Goal: Find specific page/section: Find specific page/section

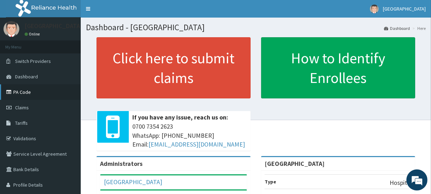
click at [25, 90] on link "PA Code" at bounding box center [40, 91] width 81 height 15
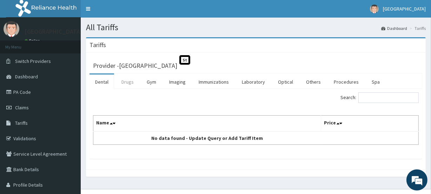
click at [128, 82] on link "Drugs" at bounding box center [128, 81] width 24 height 15
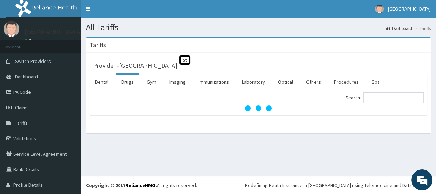
click at [244, 138] on div "Tariffs Provider - [GEOGRAPHIC_DATA] St Dental Drugs Gym Imaging Immunizations …" at bounding box center [258, 88] width 355 height 103
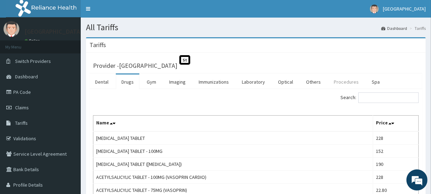
click at [345, 80] on link "Procedures" at bounding box center [346, 81] width 36 height 15
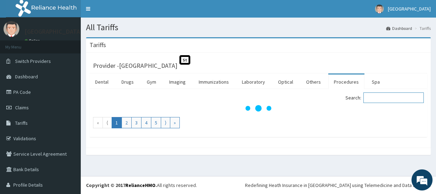
click at [376, 98] on input "Search:" at bounding box center [393, 97] width 60 height 11
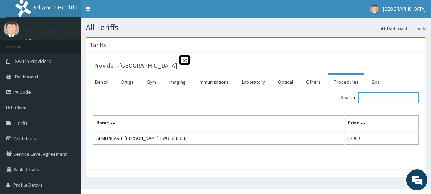
type input "S"
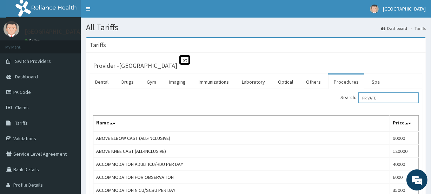
click at [383, 98] on input "PRIVATE" at bounding box center [388, 97] width 60 height 11
type input "P"
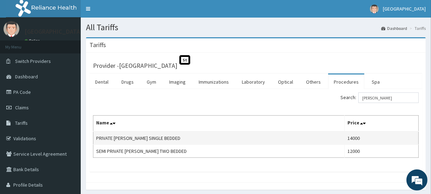
click at [367, 136] on td "14000" at bounding box center [382, 137] width 74 height 13
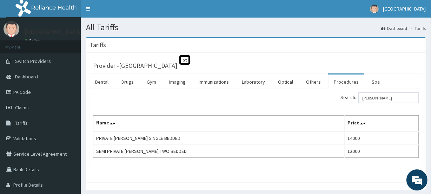
click at [315, 110] on div "Search: [PERSON_NAME] Name Price PRIVATE [PERSON_NAME] SINGLE BEDDED 14000 SEMI…" at bounding box center [256, 124] width 326 height 65
click at [384, 97] on input "[PERSON_NAME]" at bounding box center [388, 97] width 60 height 11
type input "P"
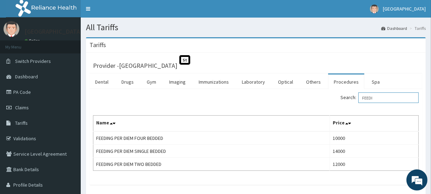
click at [381, 97] on input "FEEDI" at bounding box center [388, 97] width 60 height 11
type input "F"
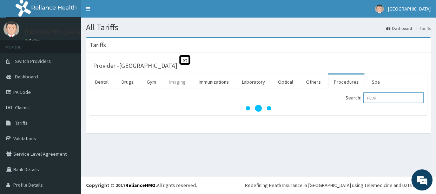
type input "PELVI"
click at [175, 83] on link "Imaging" at bounding box center [178, 81] width 28 height 15
click at [370, 97] on input "Search:" at bounding box center [393, 97] width 60 height 11
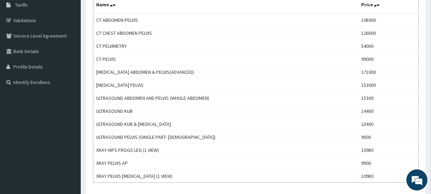
scroll to position [117, 0]
type input "PELV"
